Goal: Task Accomplishment & Management: Use online tool/utility

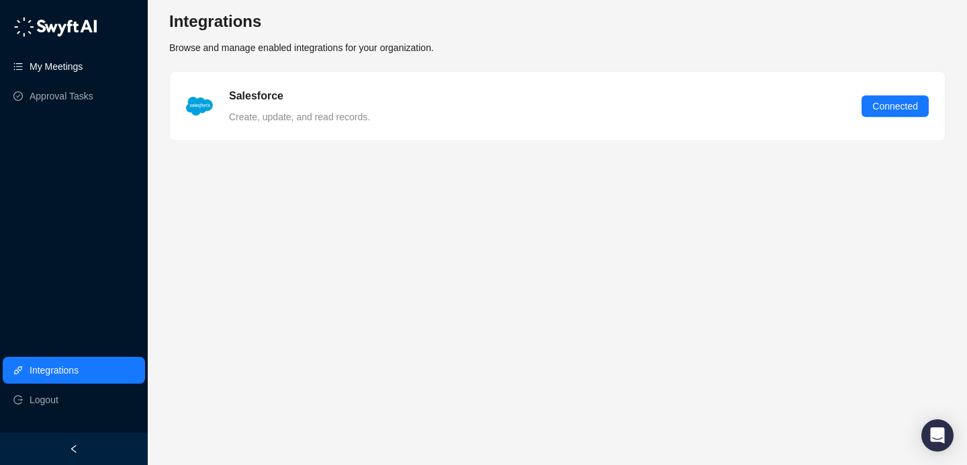
click at [83, 69] on link "My Meetings" at bounding box center [56, 66] width 53 height 27
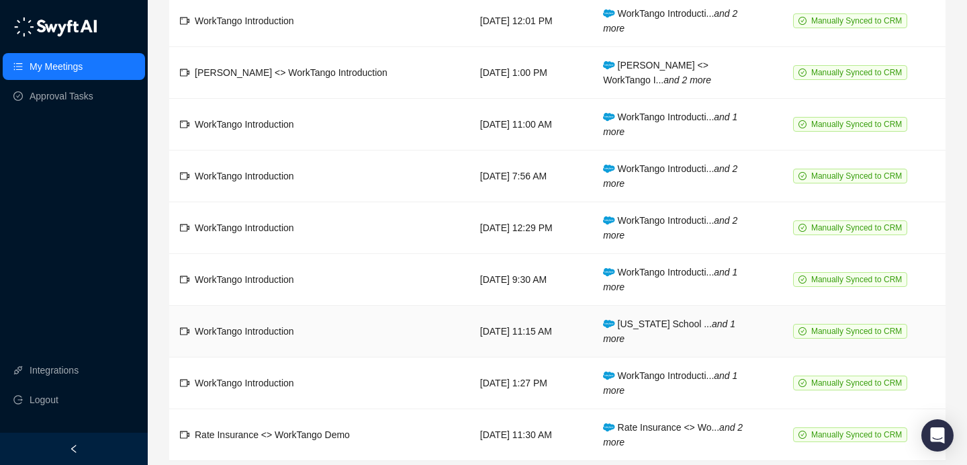
scroll to position [162, 0]
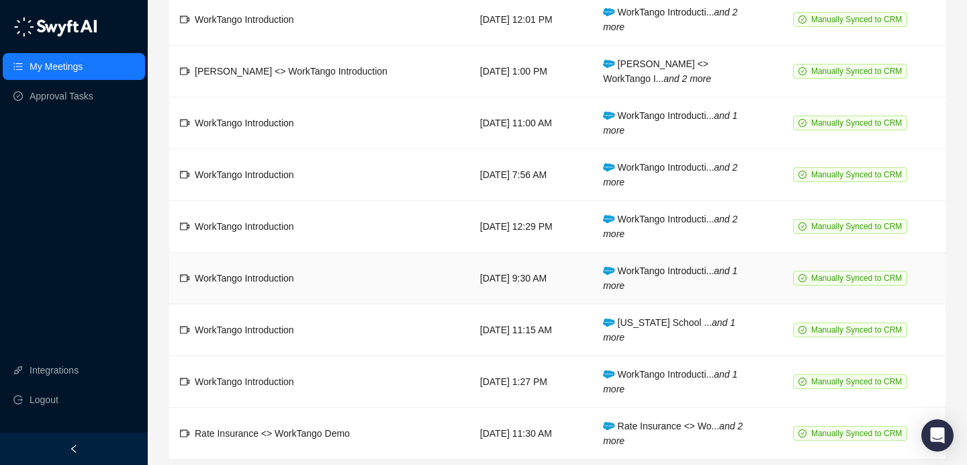
click at [375, 276] on td "WorkTango Introduction" at bounding box center [319, 278] width 300 height 52
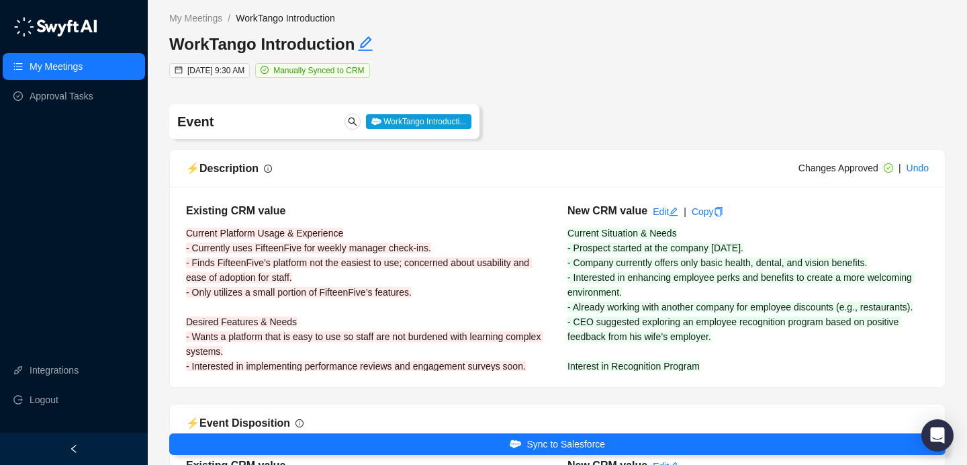
type input "**********"
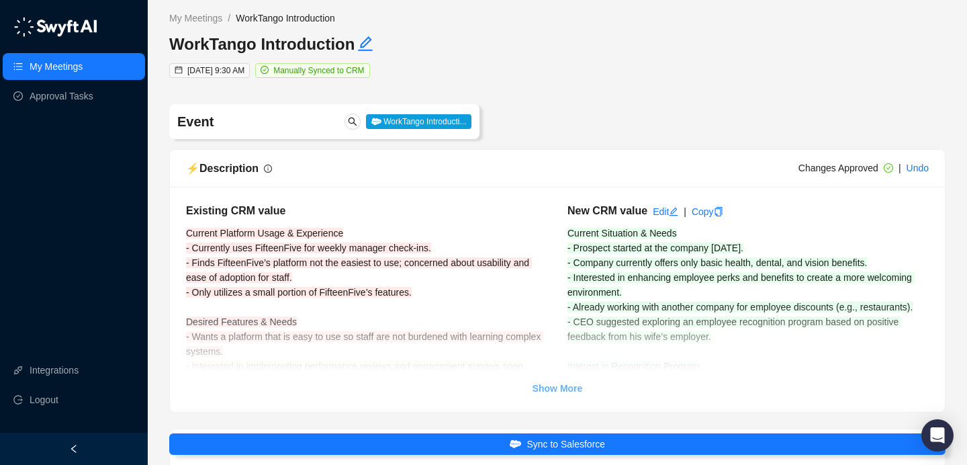
click at [558, 389] on strong "Show More" at bounding box center [557, 388] width 50 height 11
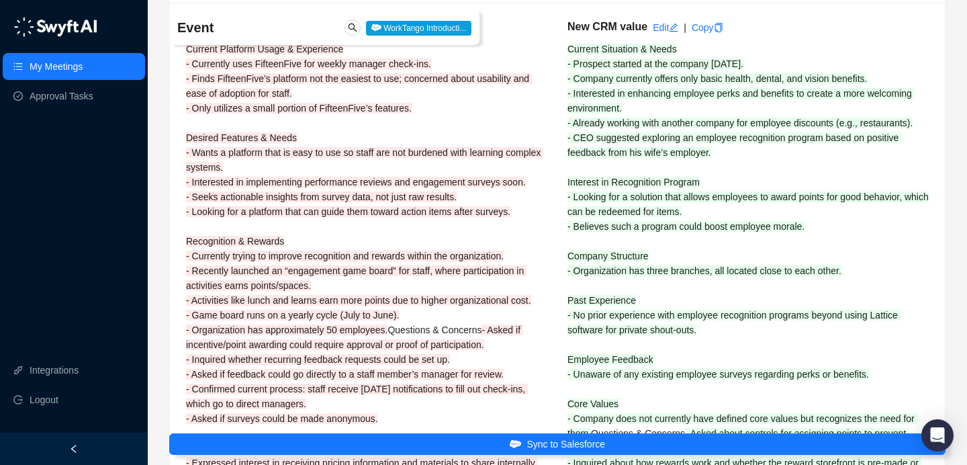
scroll to position [185, 0]
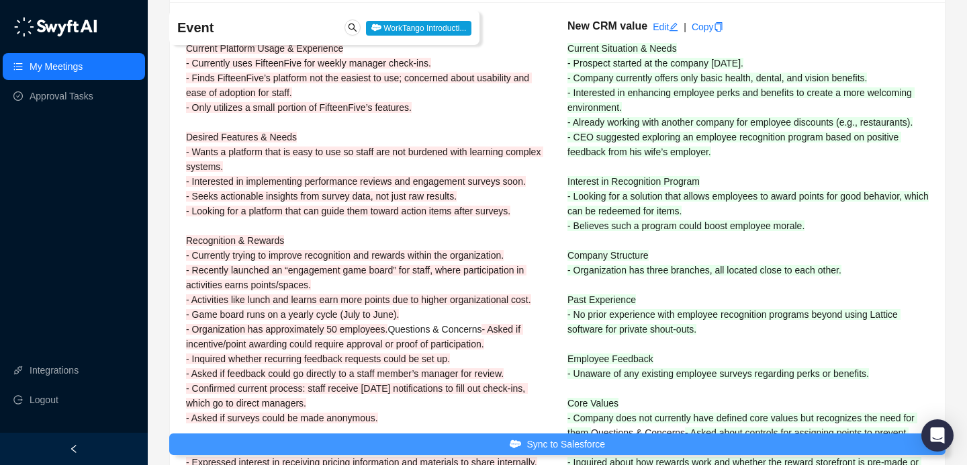
click at [555, 443] on span "Sync to Salesforce" at bounding box center [565, 443] width 79 height 15
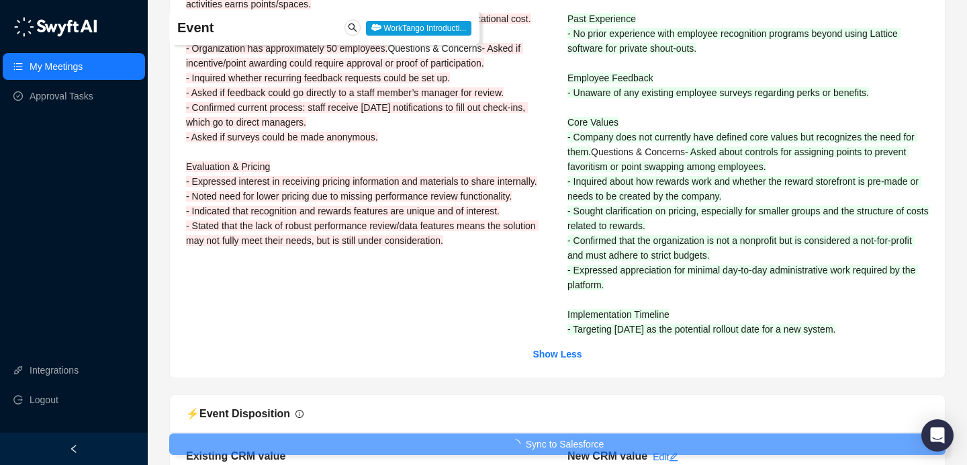
scroll to position [606, 0]
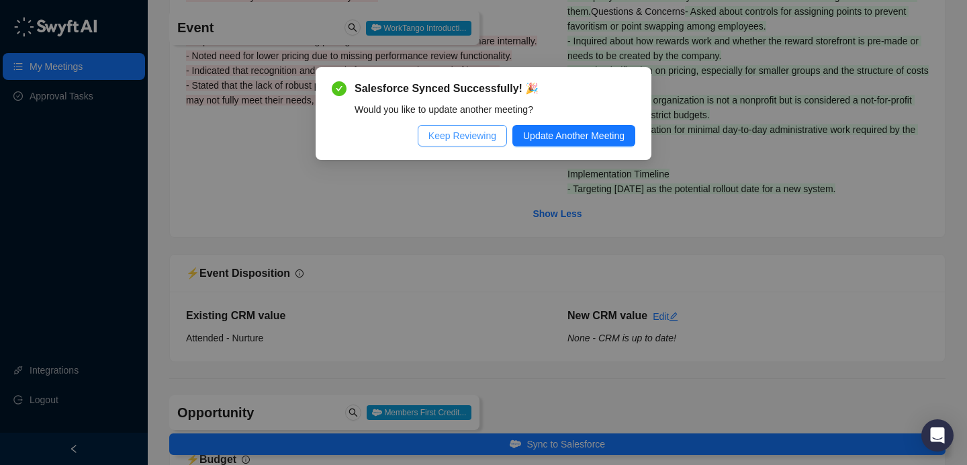
click at [477, 142] on span "Keep Reviewing" at bounding box center [462, 135] width 68 height 15
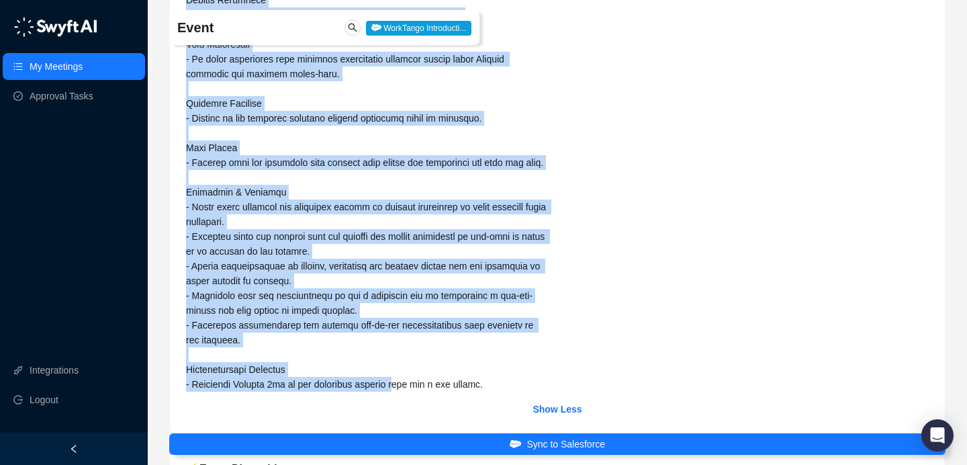
scroll to position [514, 0]
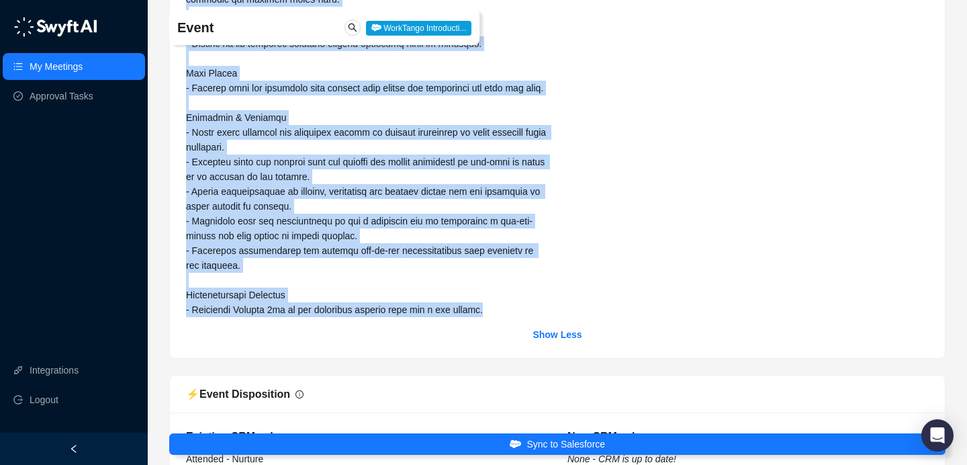
drag, startPoint x: 189, startPoint y: 224, endPoint x: 500, endPoint y: 335, distance: 330.7
click at [500, 317] on div "Existing CRM value" at bounding box center [366, 2] width 381 height 629
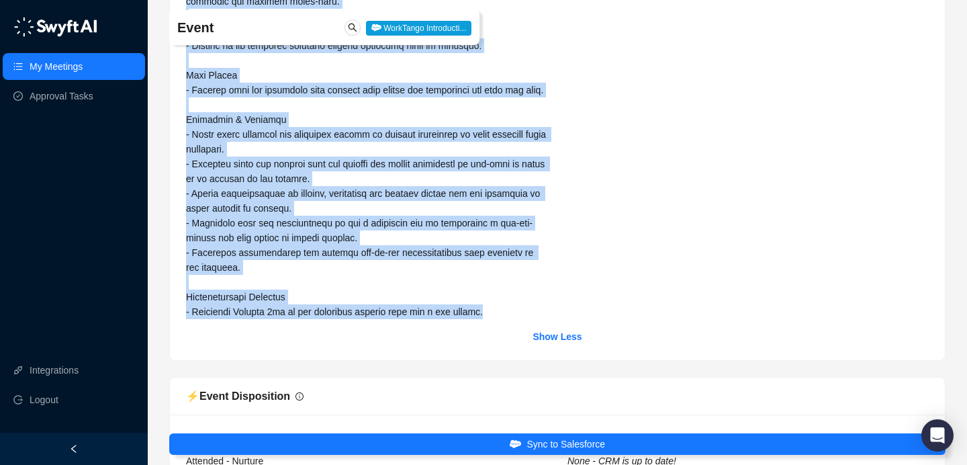
copy span "Current Situation & Needs - Prospect started at the company two months ago. - C…"
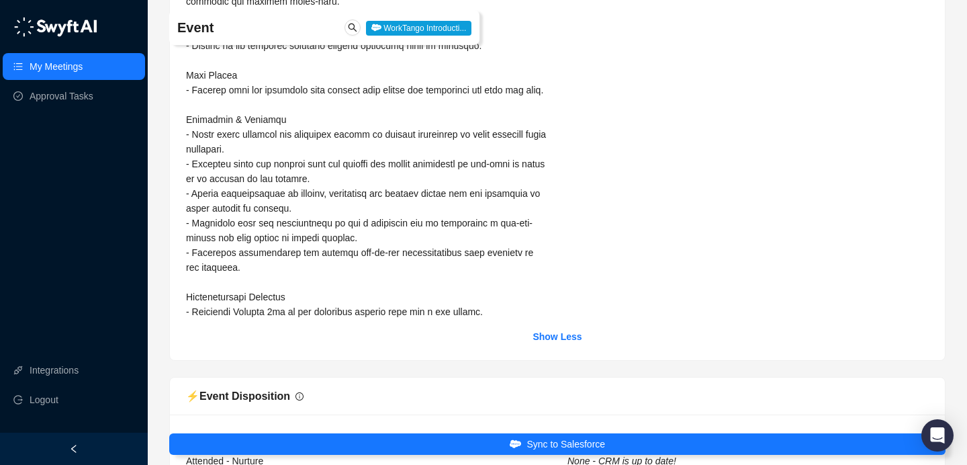
click at [614, 264] on div "New CRM value Edit None - CRM is up to date!" at bounding box center [747, 4] width 381 height 629
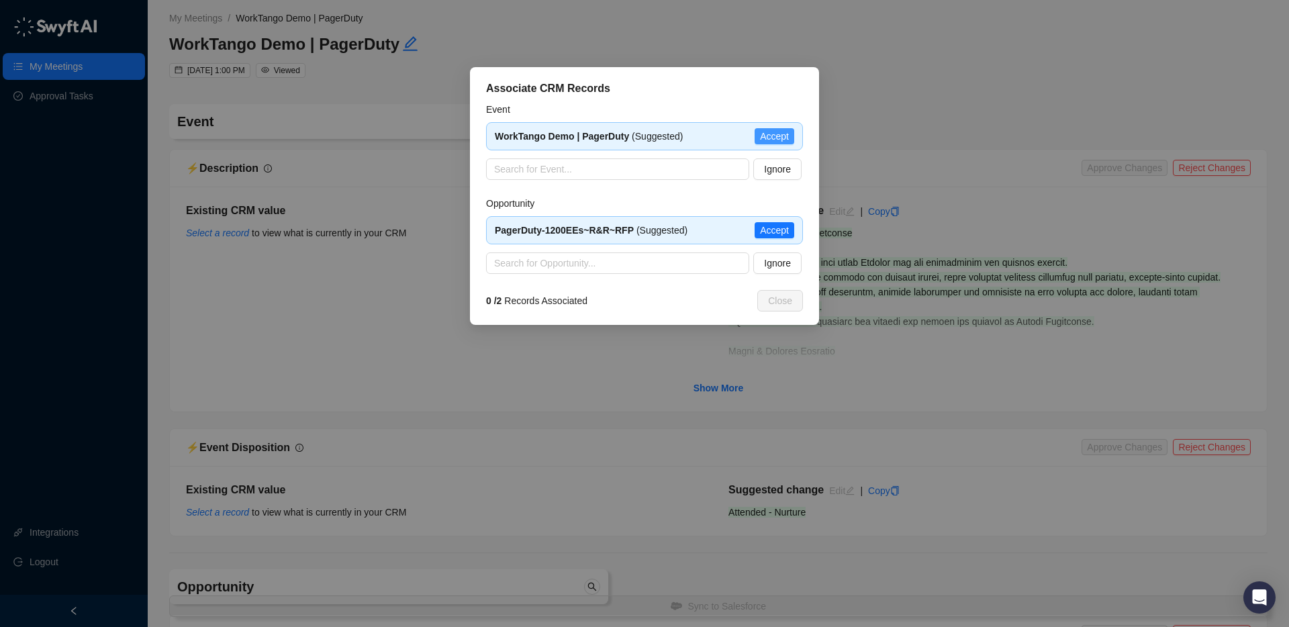
click at [770, 136] on span "Accept" at bounding box center [774, 136] width 29 height 15
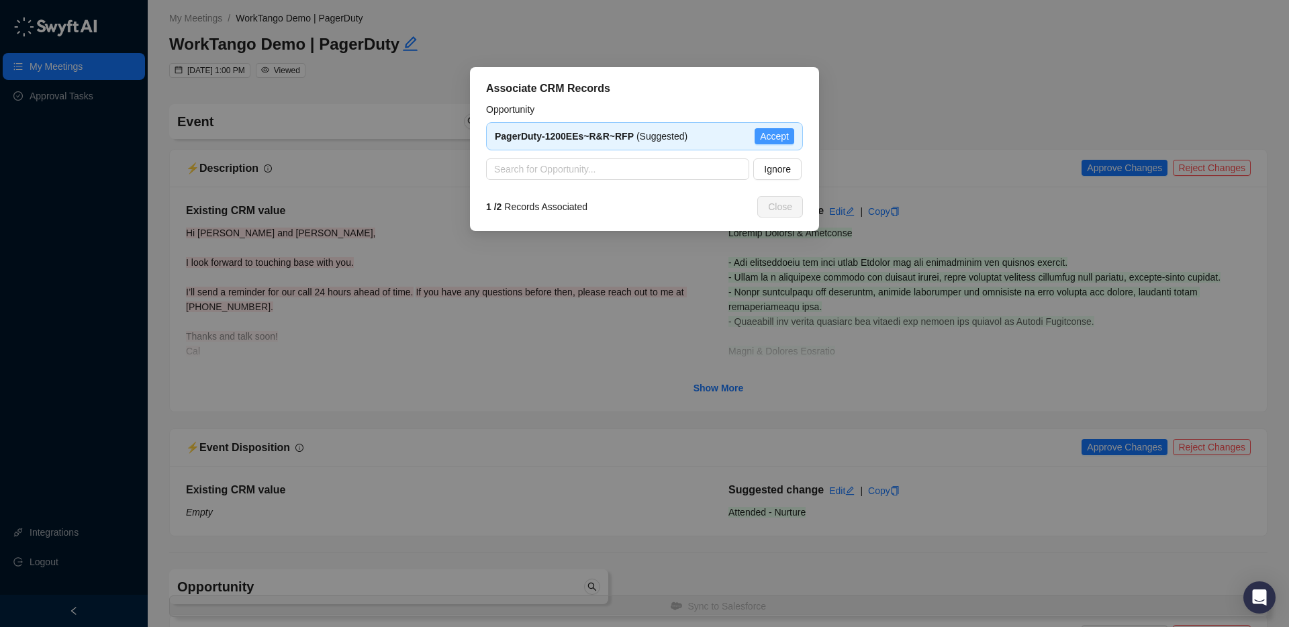
click at [790, 136] on button "Accept" at bounding box center [775, 136] width 40 height 16
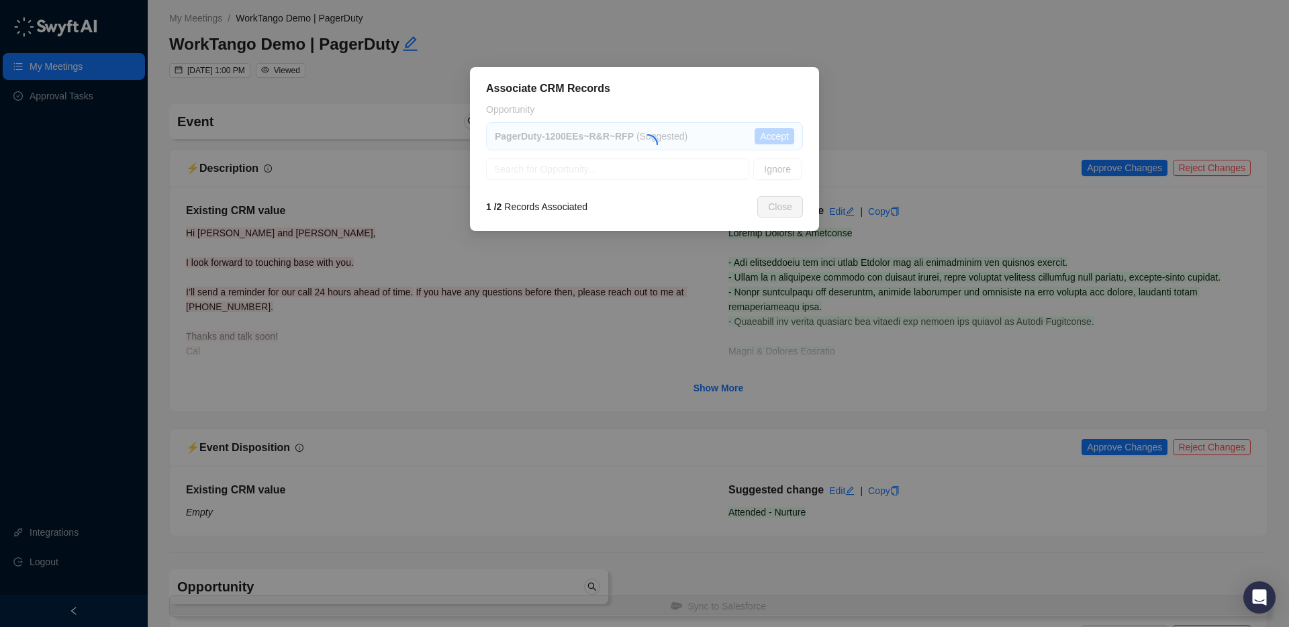
type textarea "**********"
type input "**********"
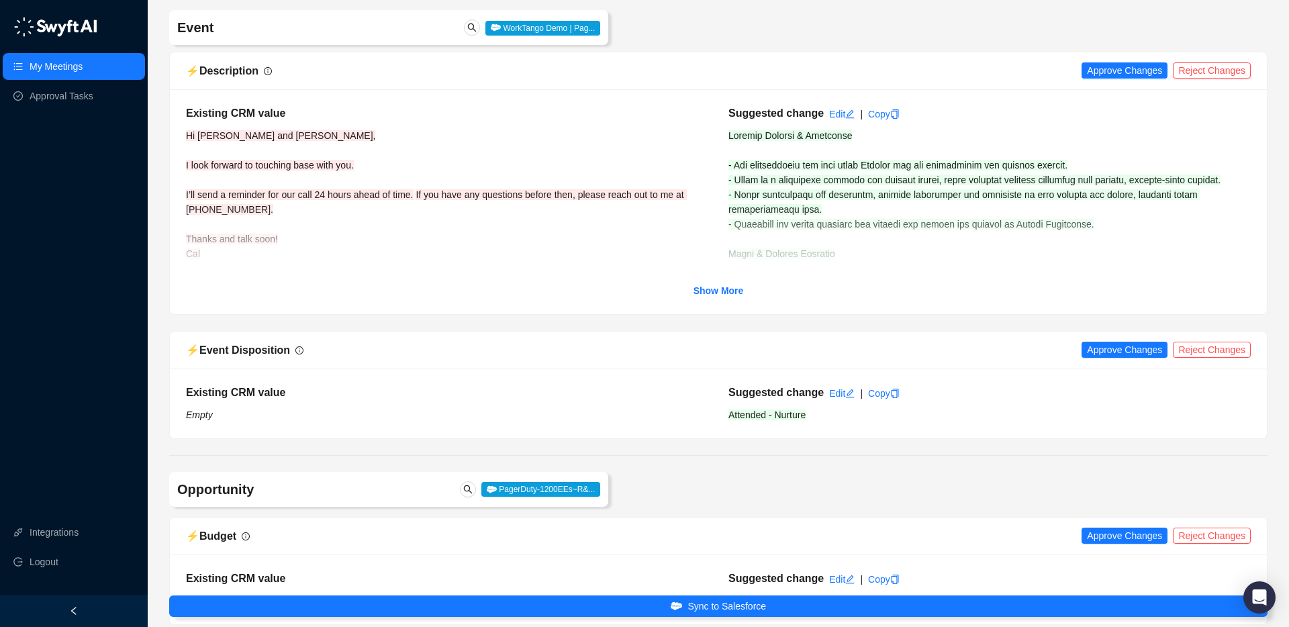
scroll to position [99, 0]
click at [1095, 71] on span "Approve Changes" at bounding box center [1124, 69] width 75 height 15
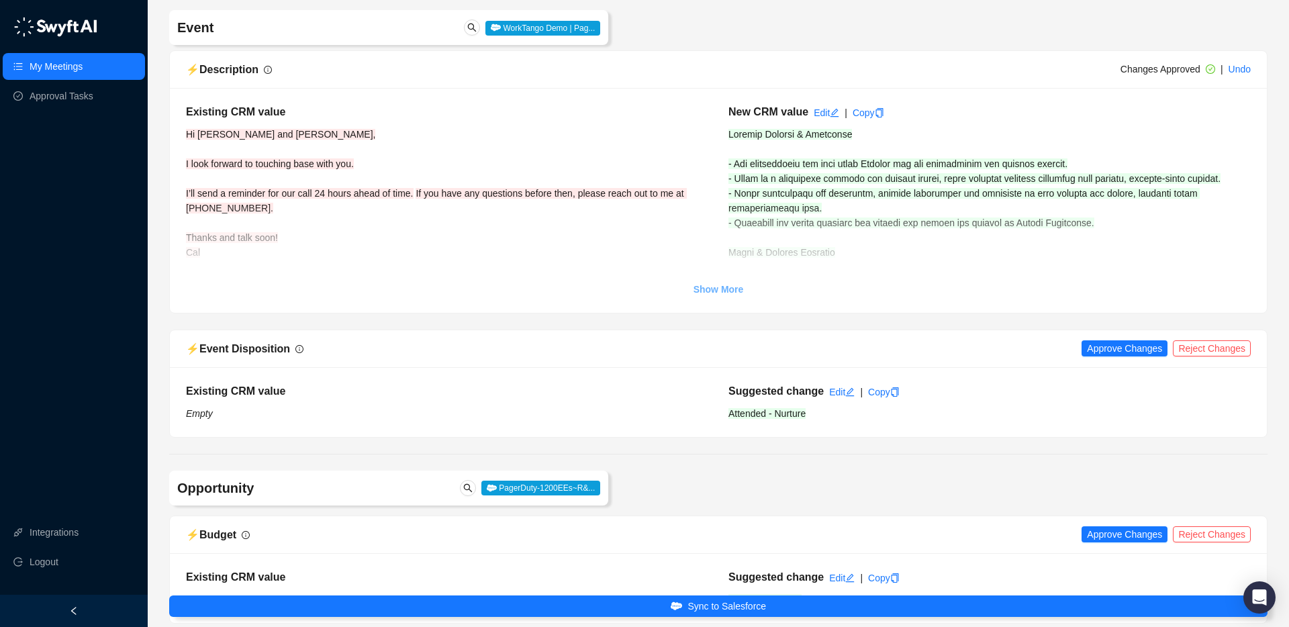
click at [733, 292] on strong "Show More" at bounding box center [719, 289] width 50 height 11
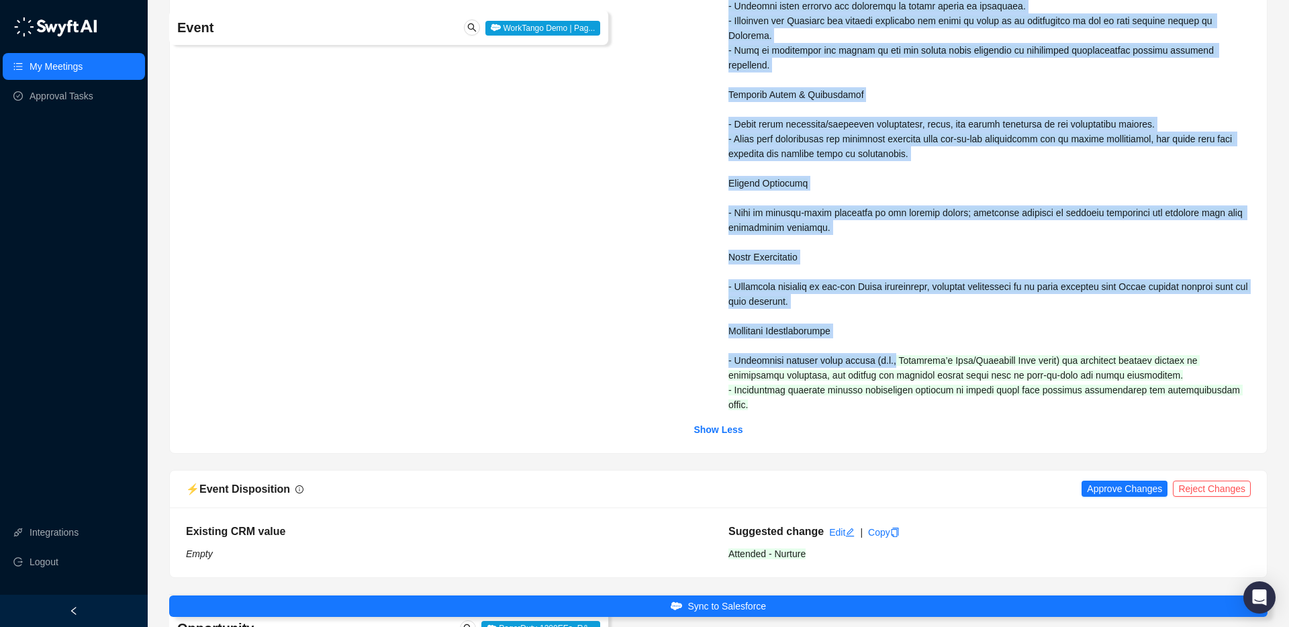
scroll to position [938, 0]
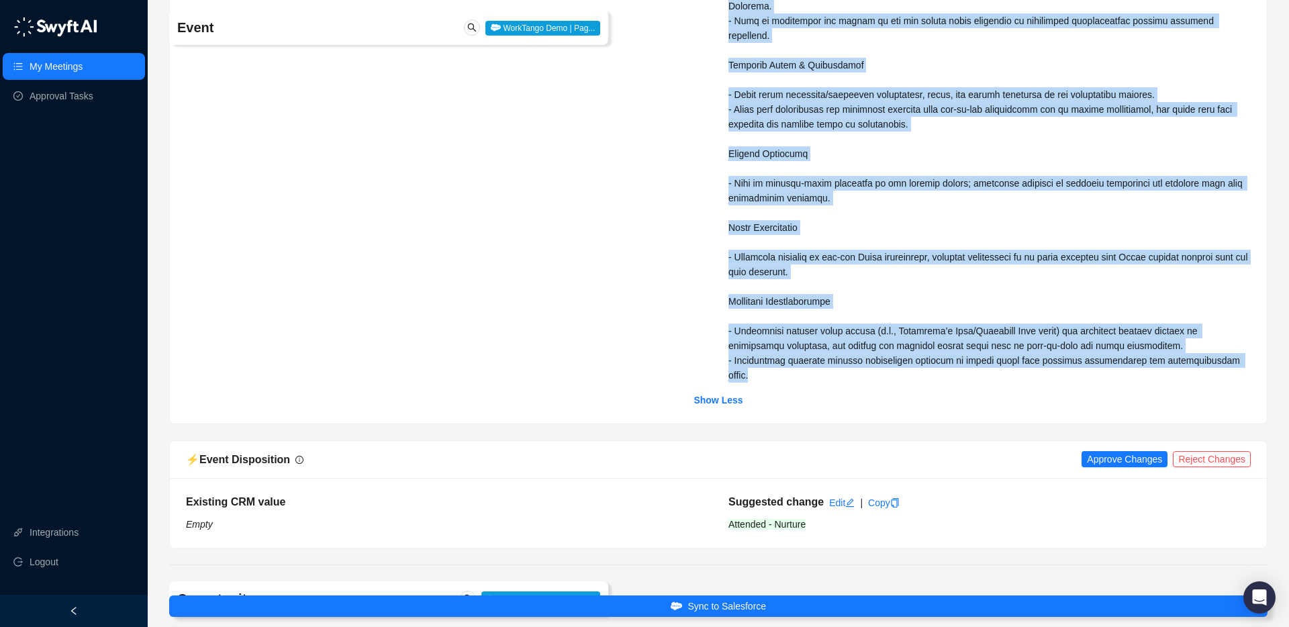
scroll to position [935, 0]
copy div "Current Program & Processes - The organization has been using Awardco for its r…"
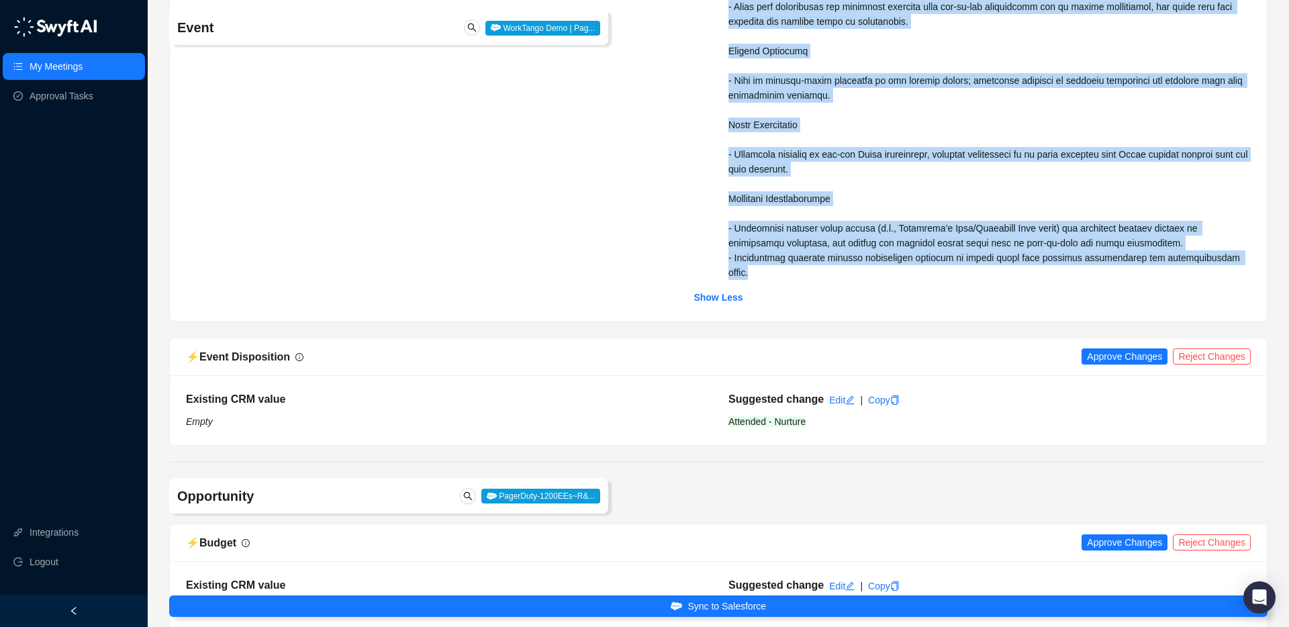
scroll to position [1069, 0]
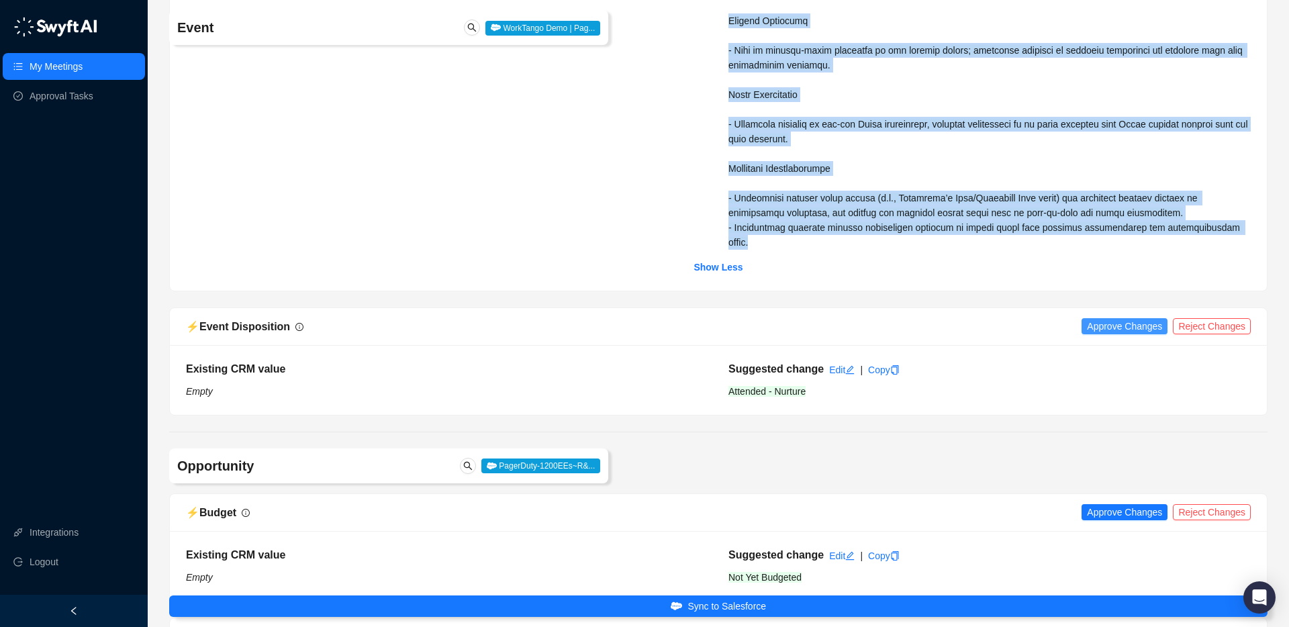
click at [1112, 327] on span "Approve Changes" at bounding box center [1124, 326] width 75 height 15
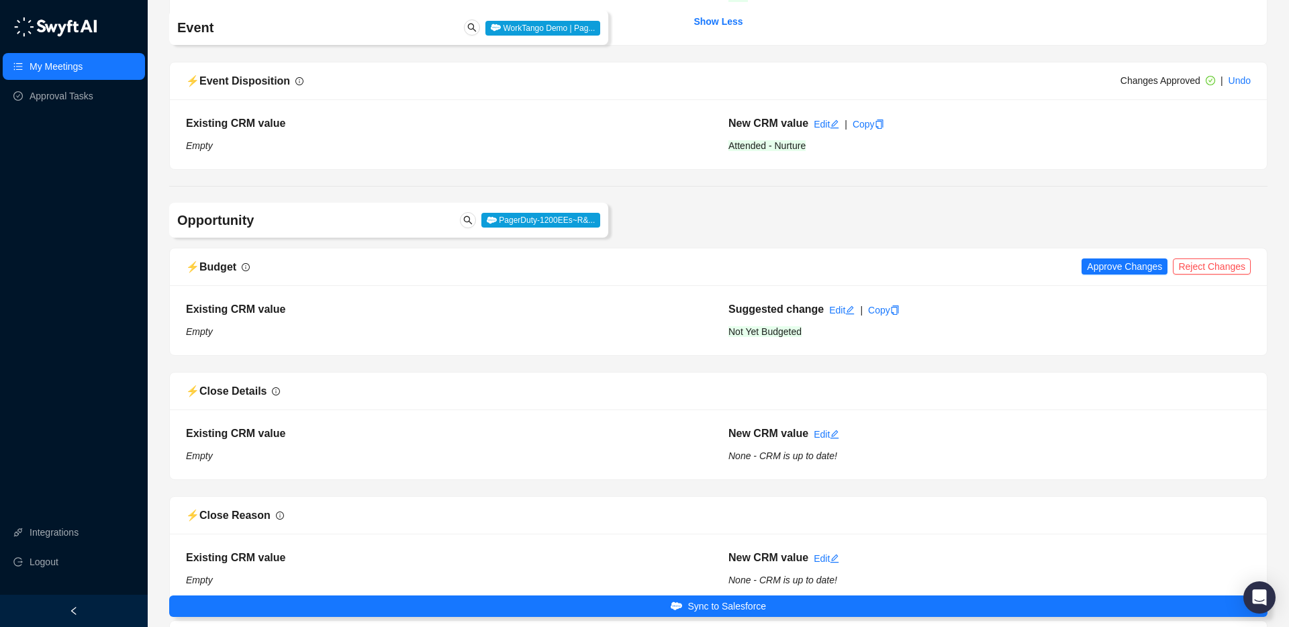
scroll to position [1417, 0]
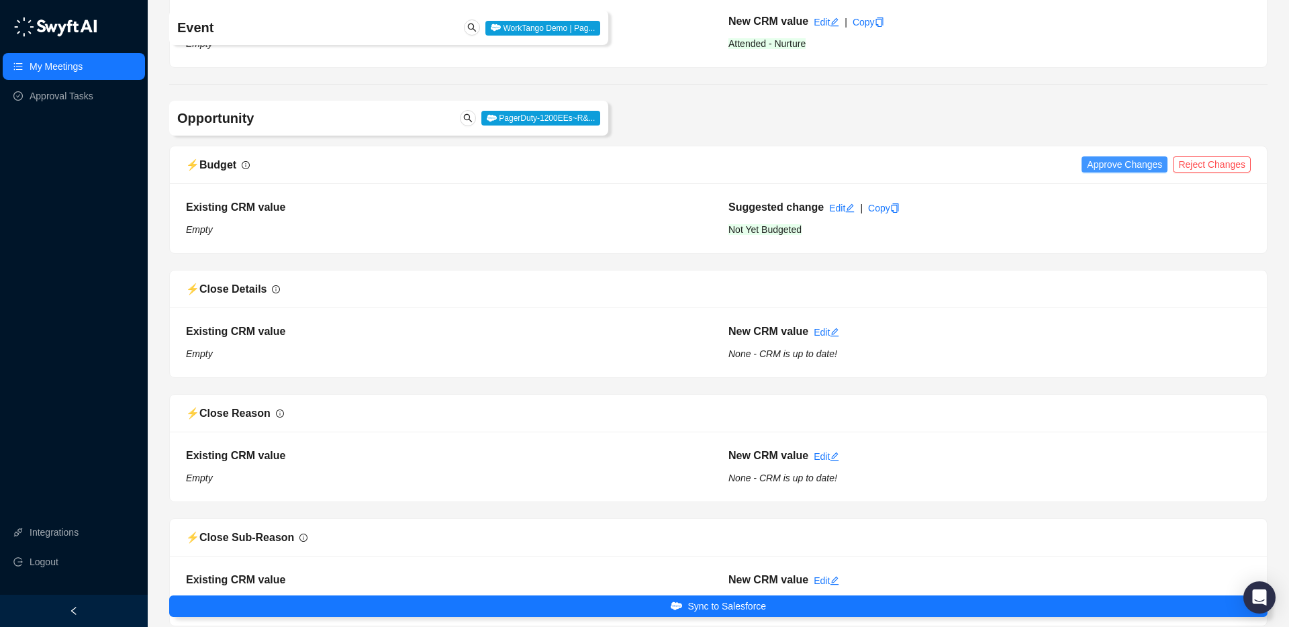
click at [1109, 164] on span "Approve Changes" at bounding box center [1124, 164] width 75 height 15
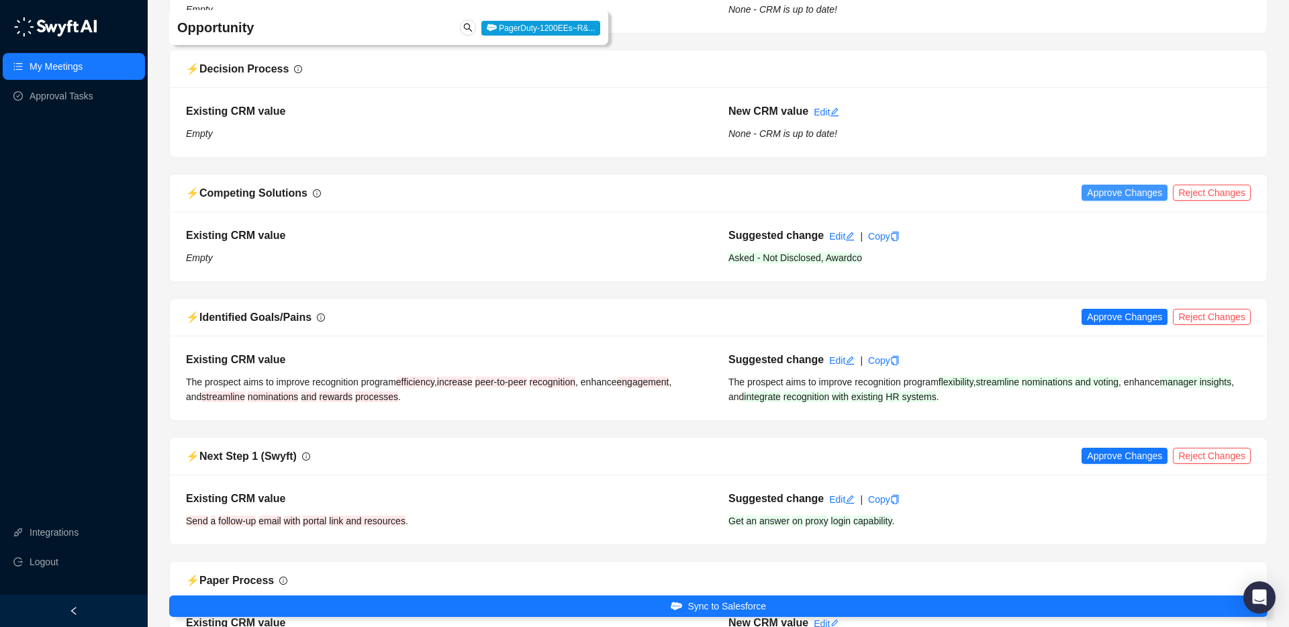
scroll to position [2291, 0]
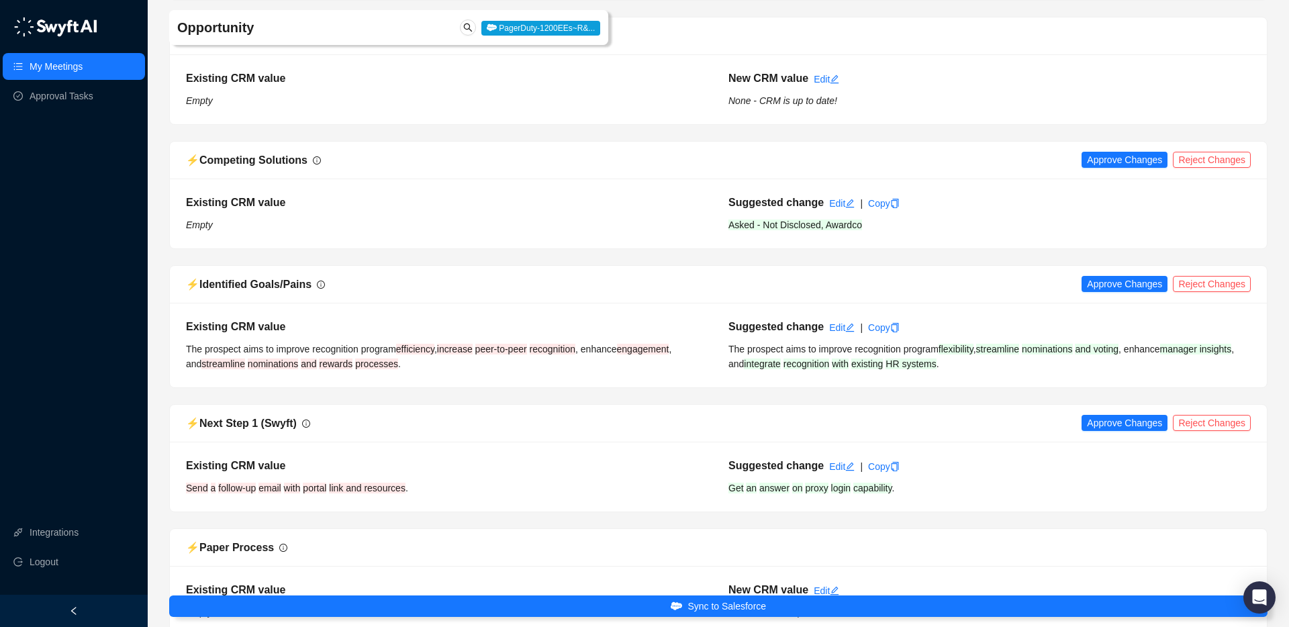
click at [1129, 144] on div "⚡️ Competing Solutions Approve Changes Reject Changes" at bounding box center [718, 161] width 1097 height 38
click at [1123, 158] on span "Approve Changes" at bounding box center [1124, 159] width 75 height 15
click at [1122, 278] on span "Approve Changes" at bounding box center [1124, 284] width 75 height 15
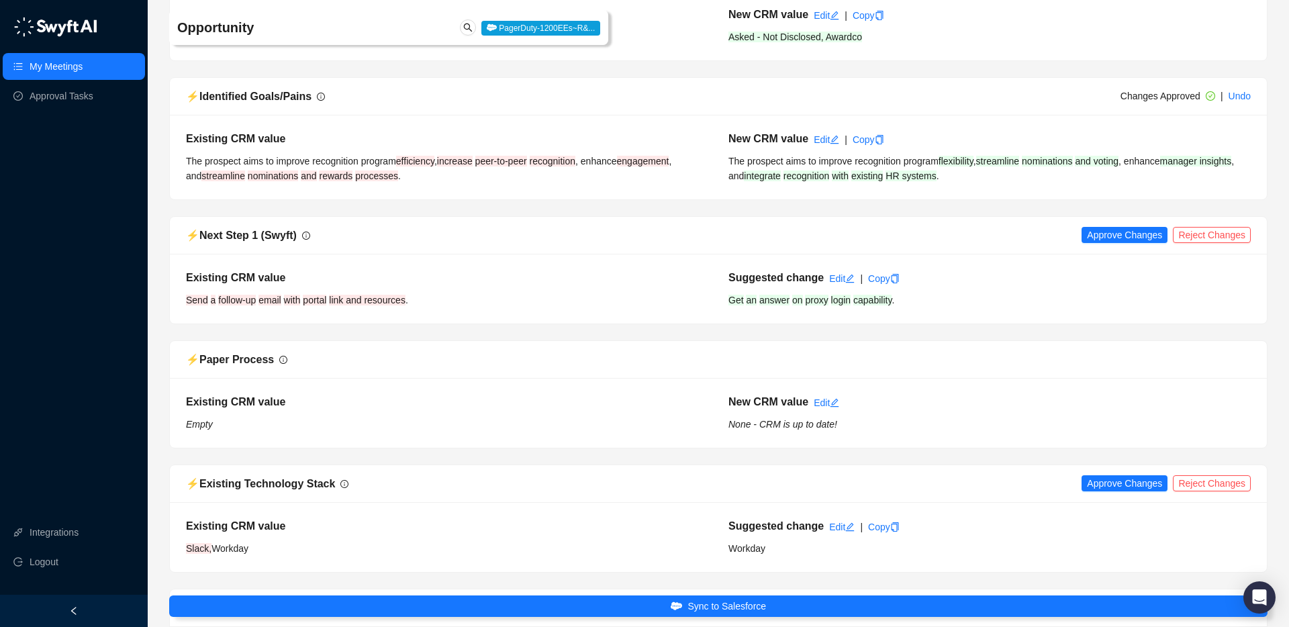
scroll to position [2507, 0]
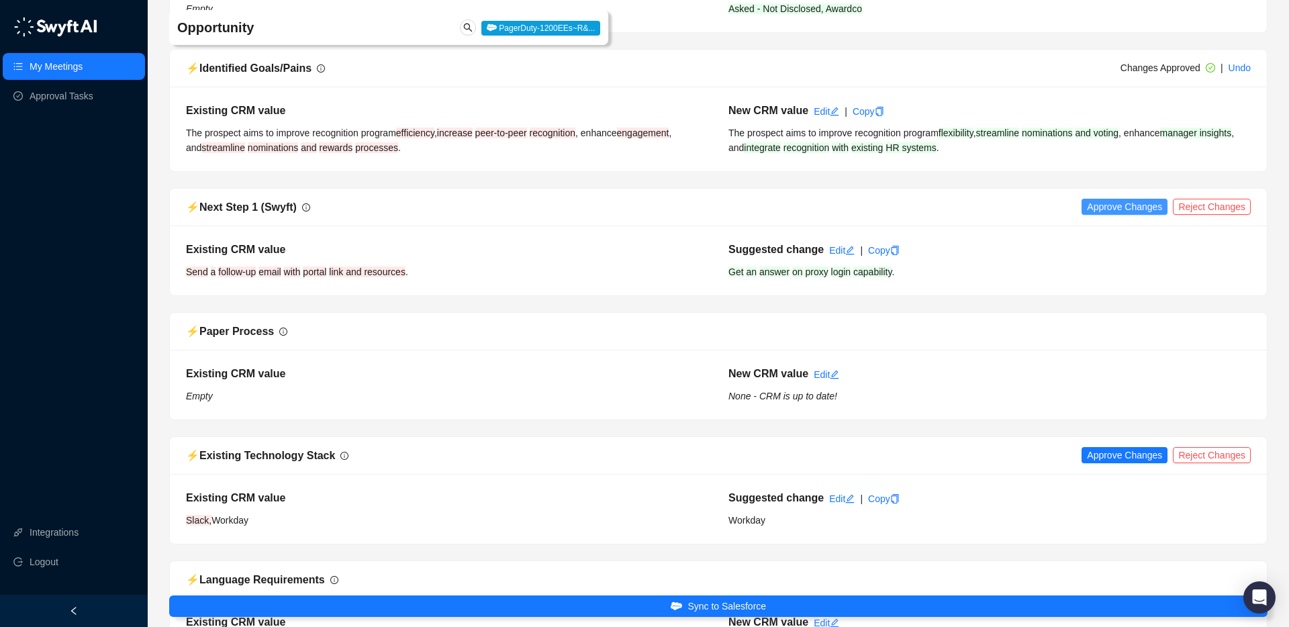
click at [1129, 204] on span "Approve Changes" at bounding box center [1124, 206] width 75 height 15
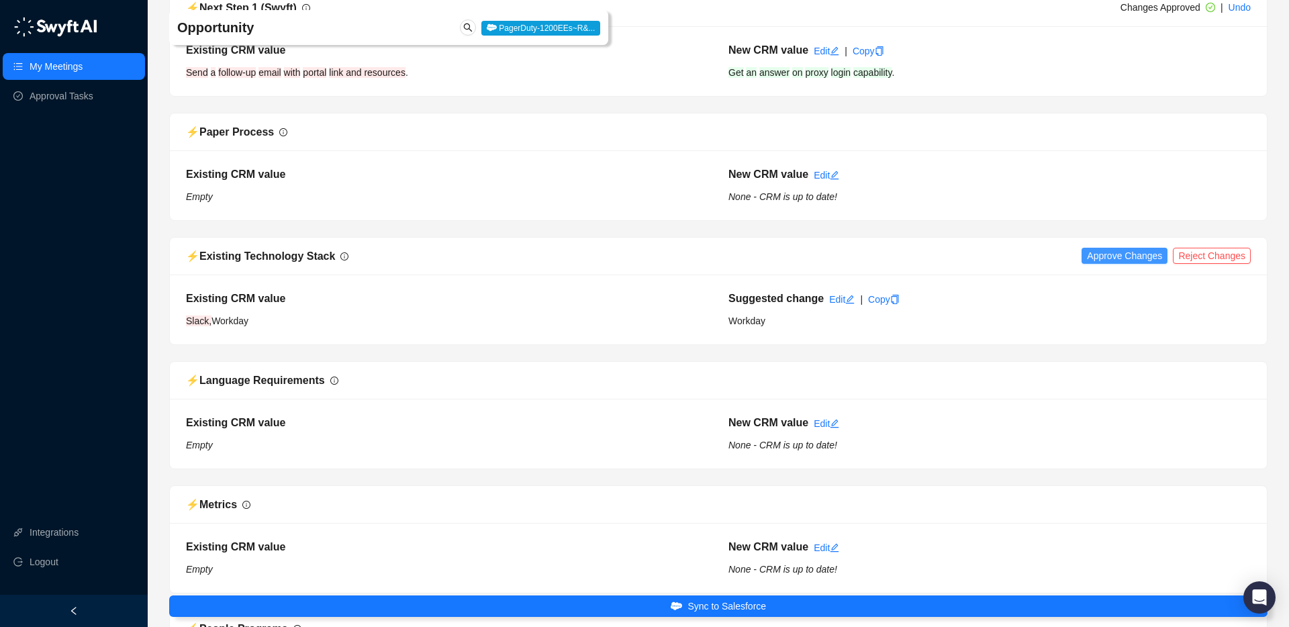
click at [1117, 258] on span "Approve Changes" at bounding box center [1124, 255] width 75 height 15
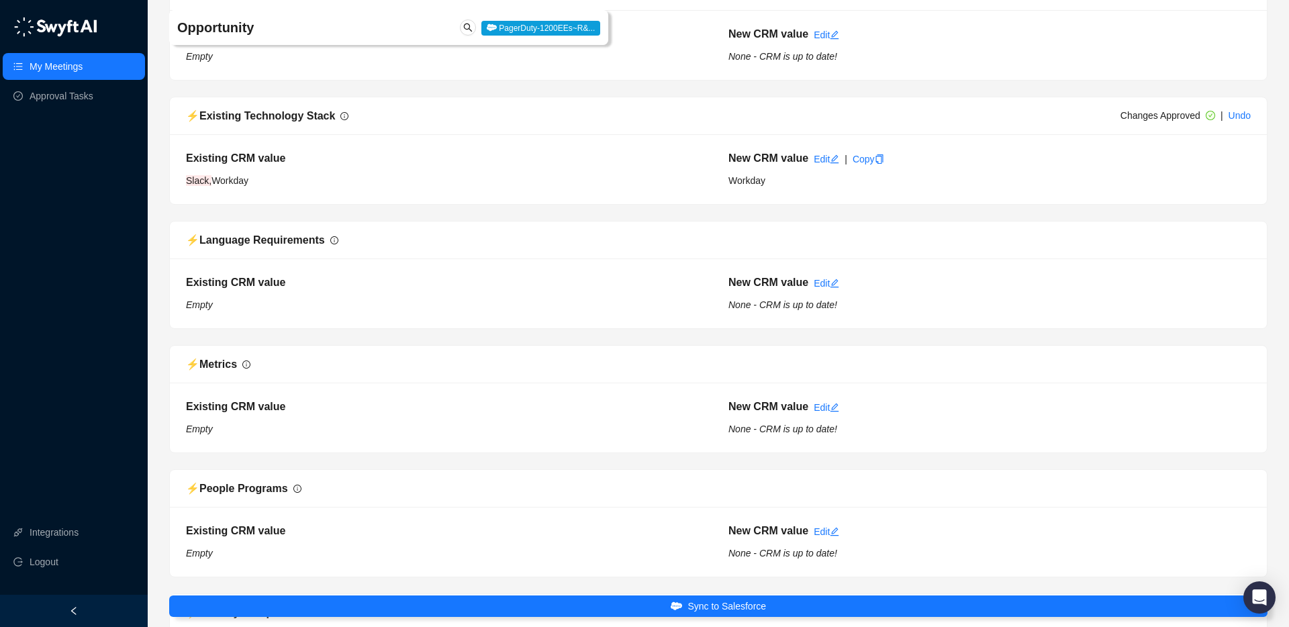
scroll to position [2758, 0]
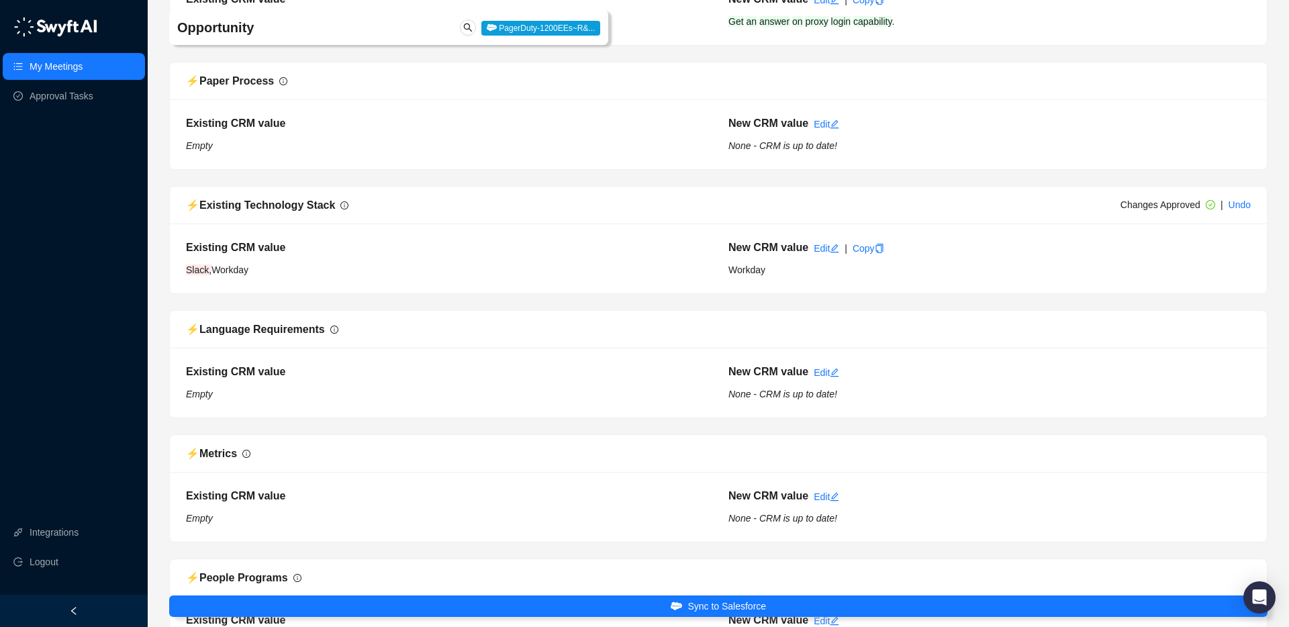
click at [1252, 206] on div "⚡️ Existing Technology Stack Changes Approved | Undo" at bounding box center [718, 206] width 1097 height 38
click at [1246, 206] on link "Undo" at bounding box center [1240, 204] width 22 height 11
click at [1205, 211] on span "Reject Changes" at bounding box center [1211, 204] width 67 height 15
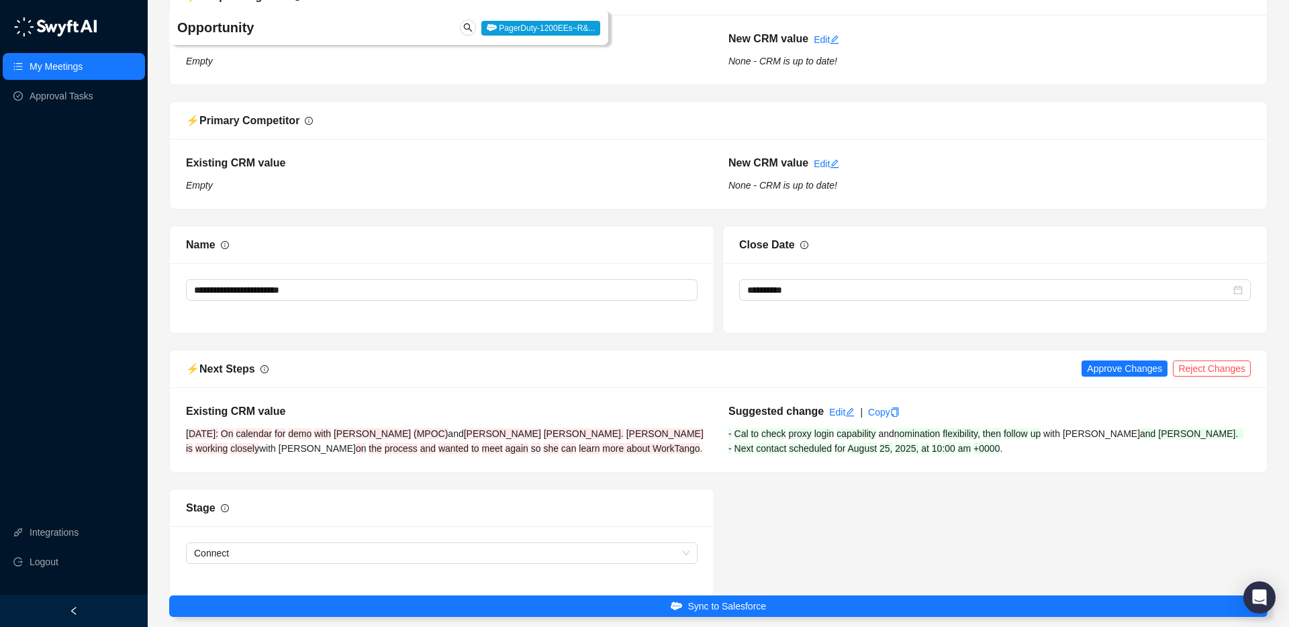
scroll to position [3342, 0]
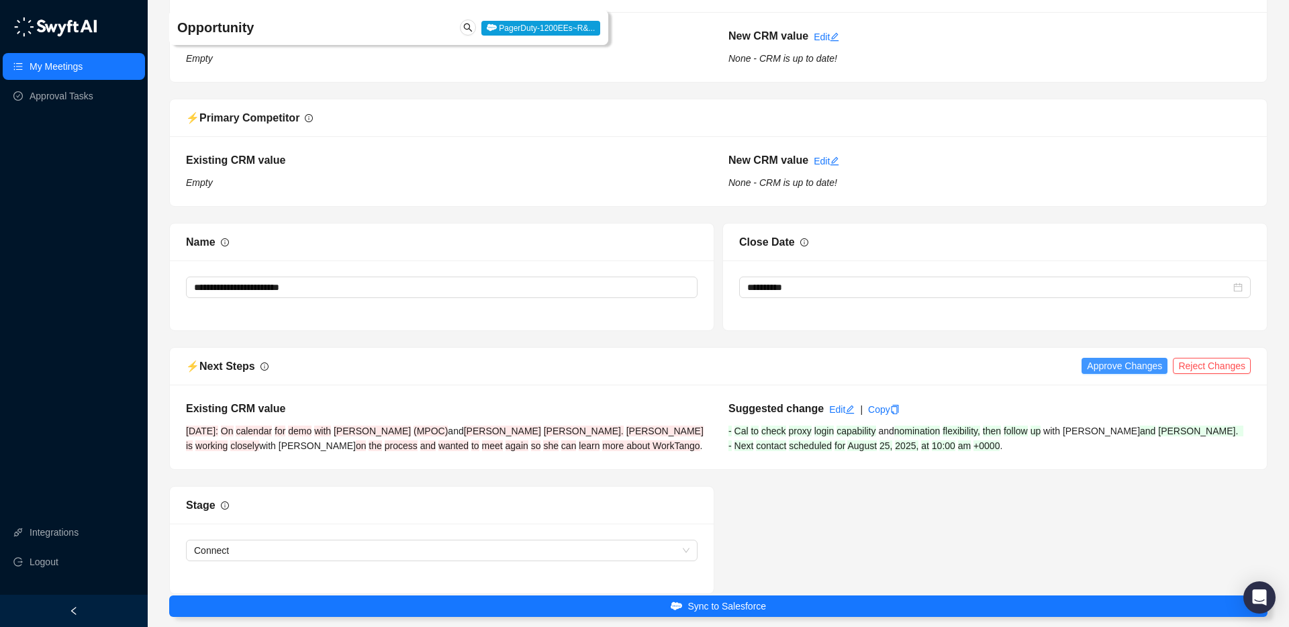
click at [1099, 368] on span "Approve Changes" at bounding box center [1124, 366] width 75 height 15
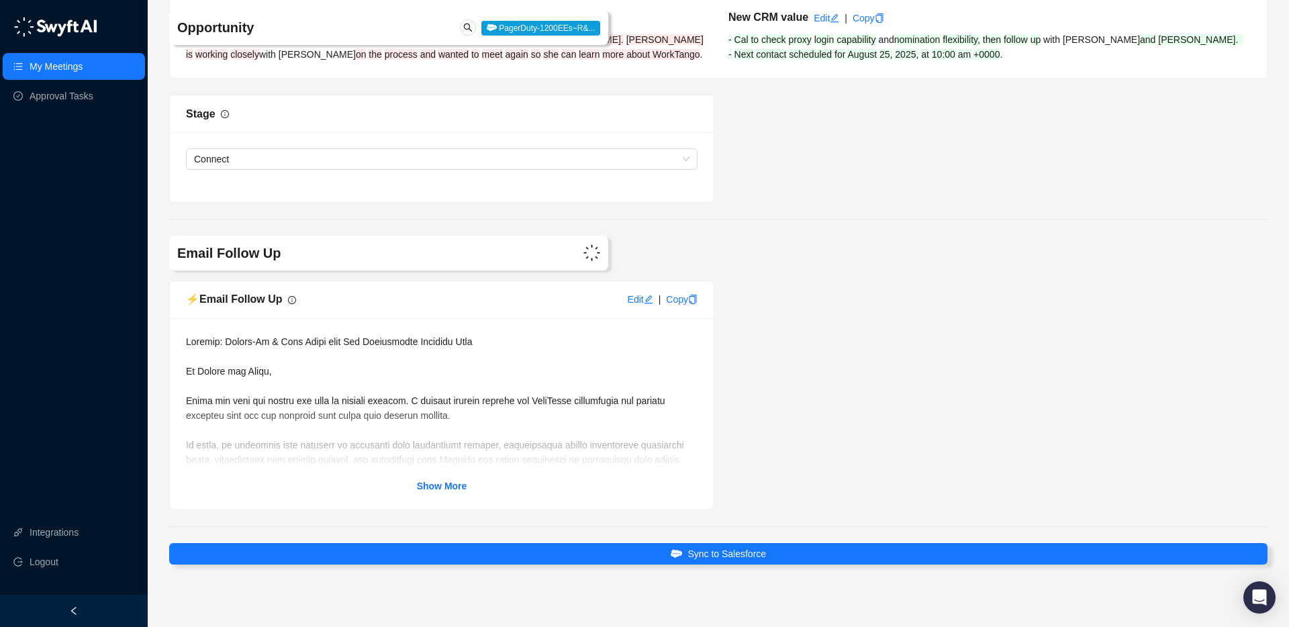
scroll to position [3734, 0]
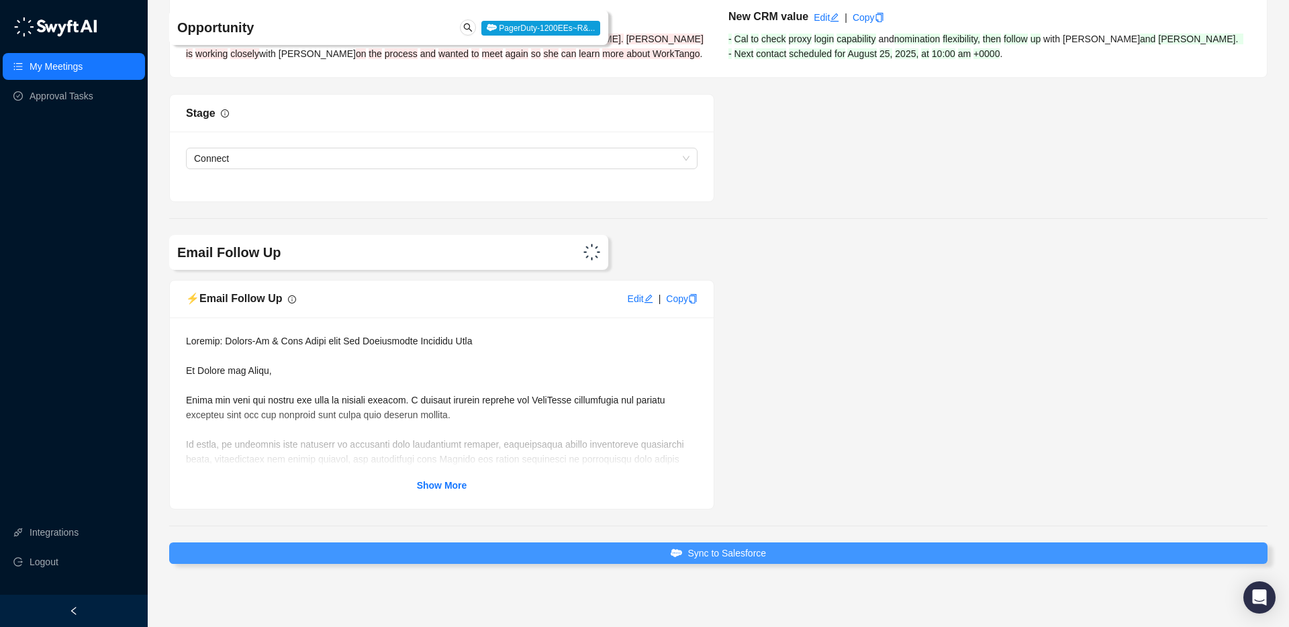
click at [669, 563] on button "Sync to Salesforce" at bounding box center [718, 553] width 1099 height 21
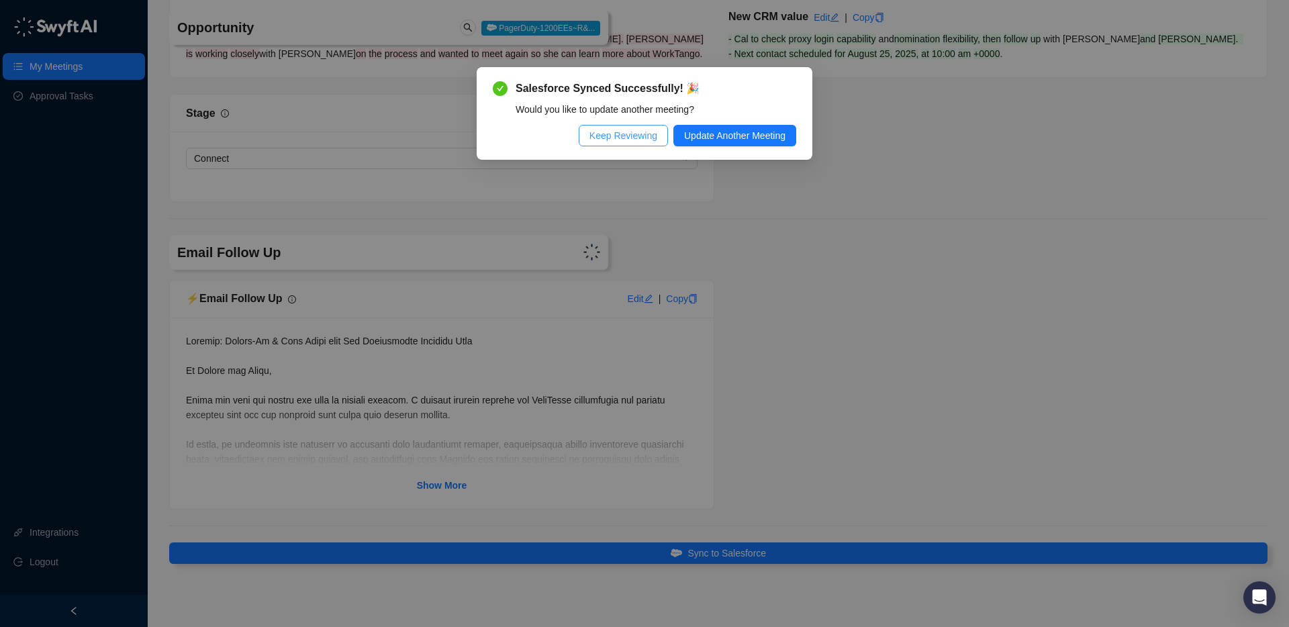
click at [641, 131] on span "Keep Reviewing" at bounding box center [624, 135] width 68 height 15
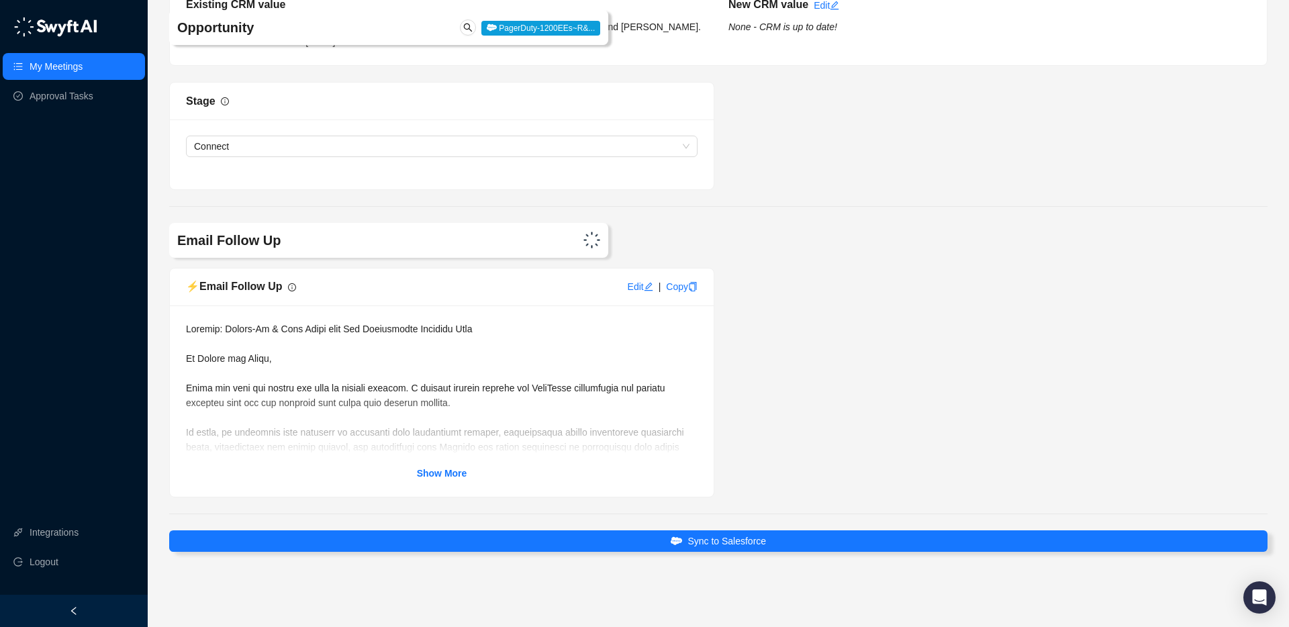
click at [555, 30] on span "PagerDuty-1200EEs~R&..." at bounding box center [540, 28] width 119 height 15
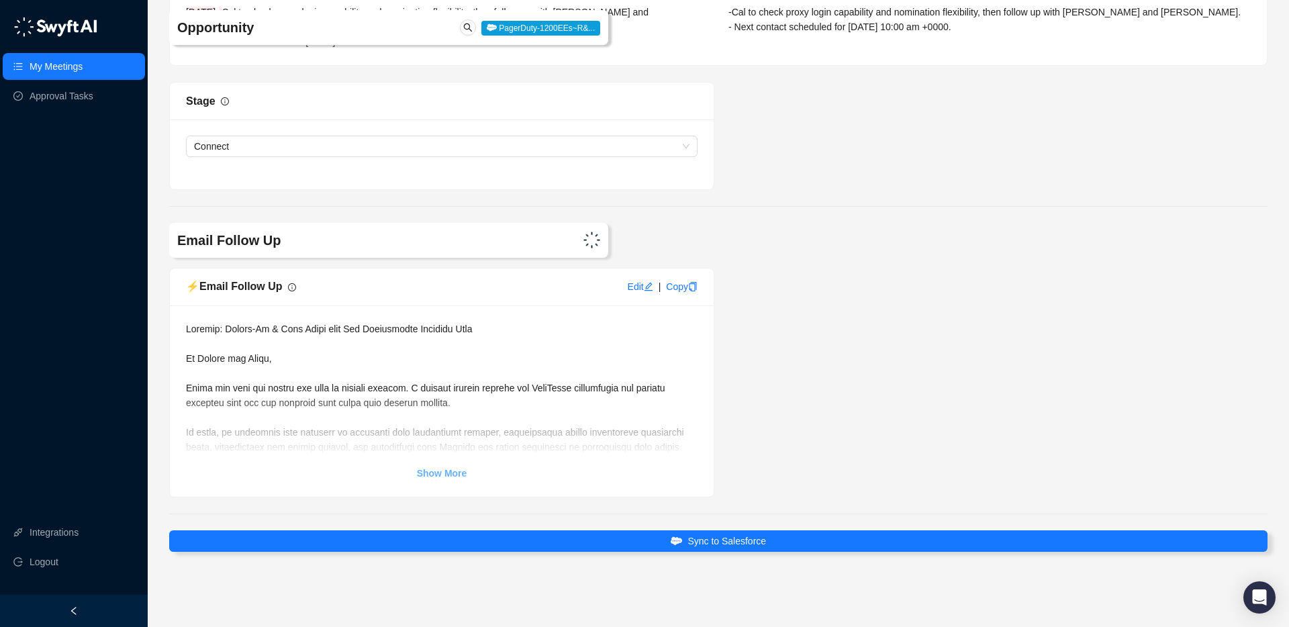
click at [466, 479] on strong "Show More" at bounding box center [442, 473] width 50 height 11
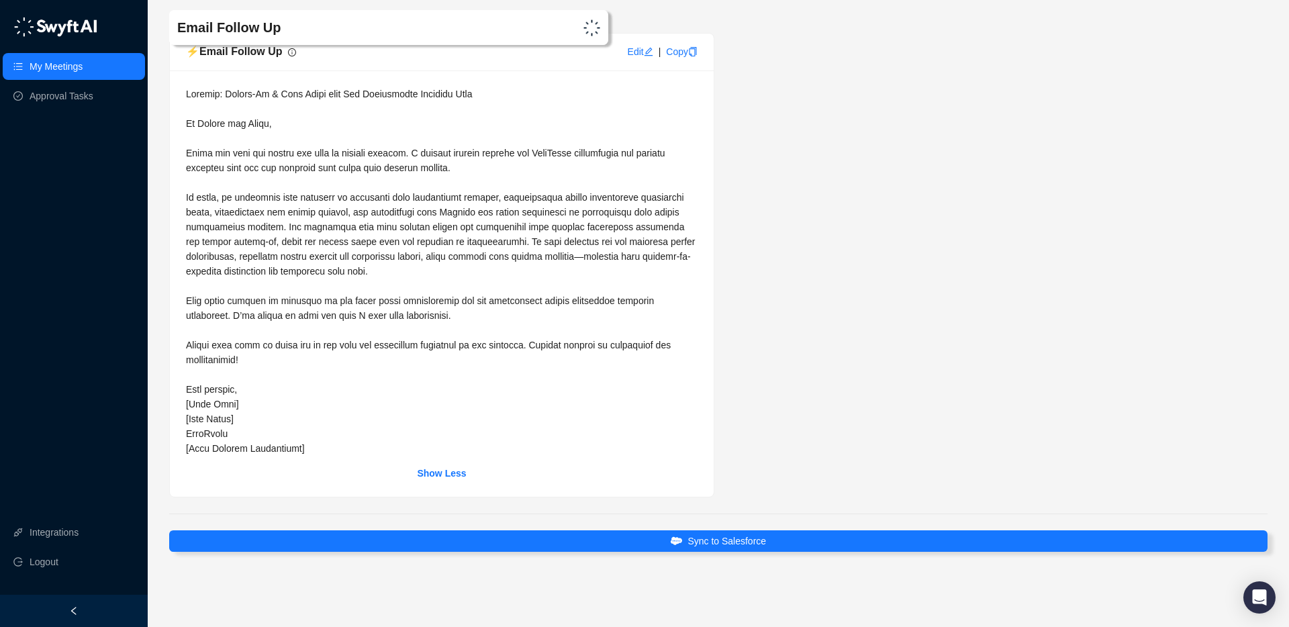
scroll to position [3981, 0]
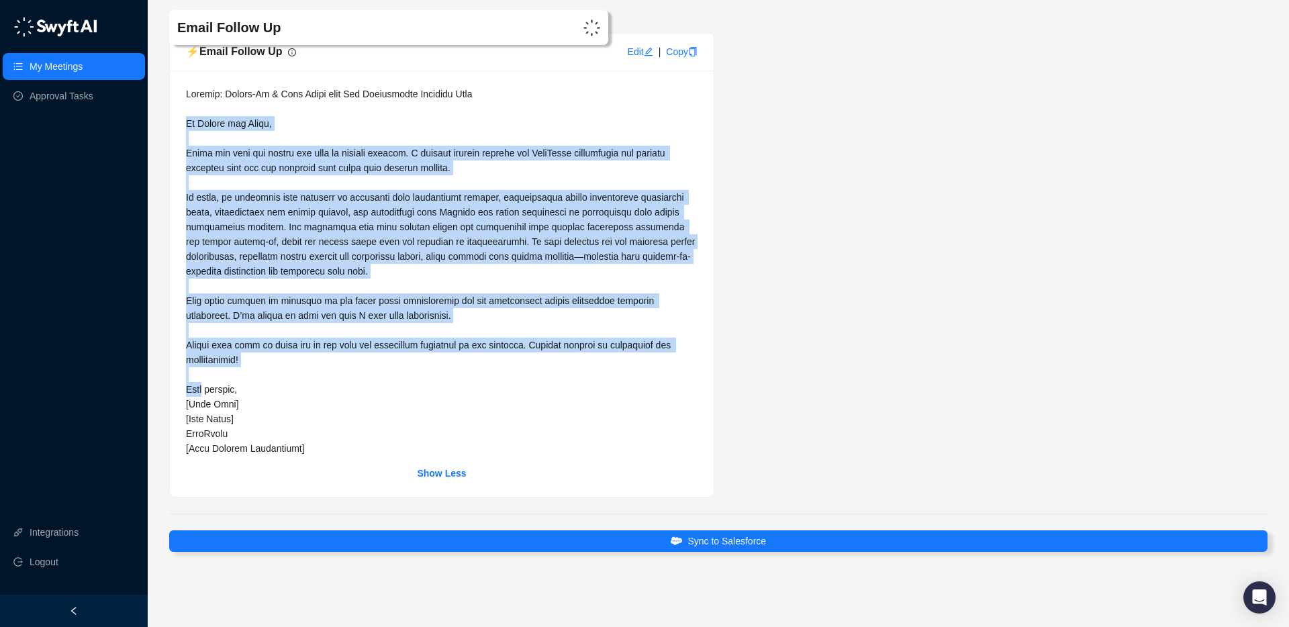
drag, startPoint x: 205, startPoint y: 389, endPoint x: 187, endPoint y: 124, distance: 265.9
click at [187, 124] on span at bounding box center [442, 271] width 512 height 365
copy span "Lo Ipsumd sit Ametc, Adipi eli sedd eiu tempor inc utla et dolorem aliquae. A m…"
